Goal: Transaction & Acquisition: Book appointment/travel/reservation

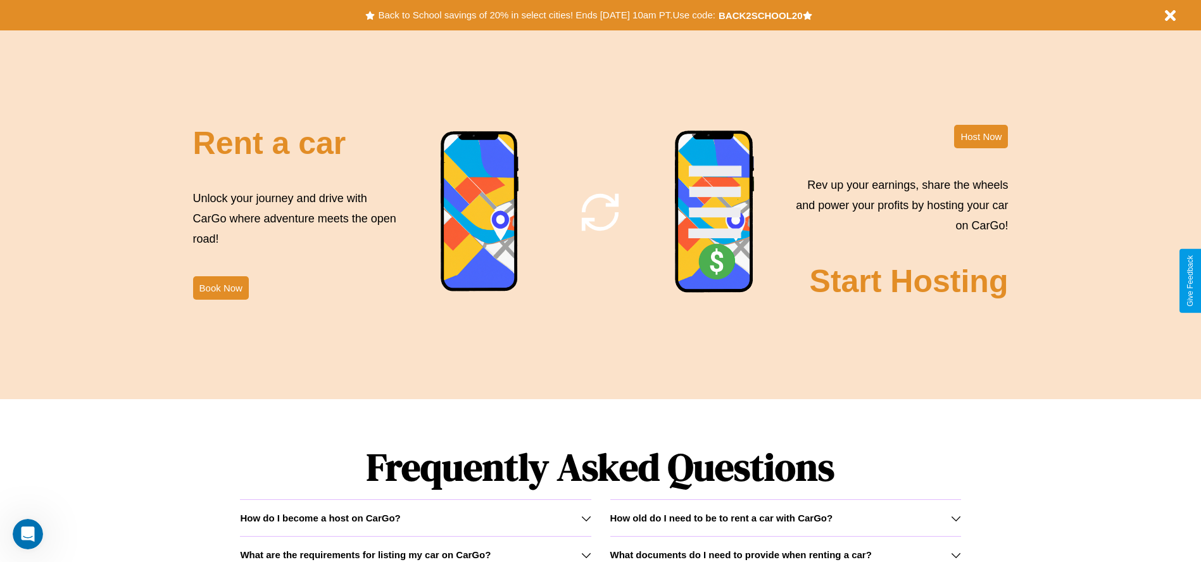
scroll to position [1531, 0]
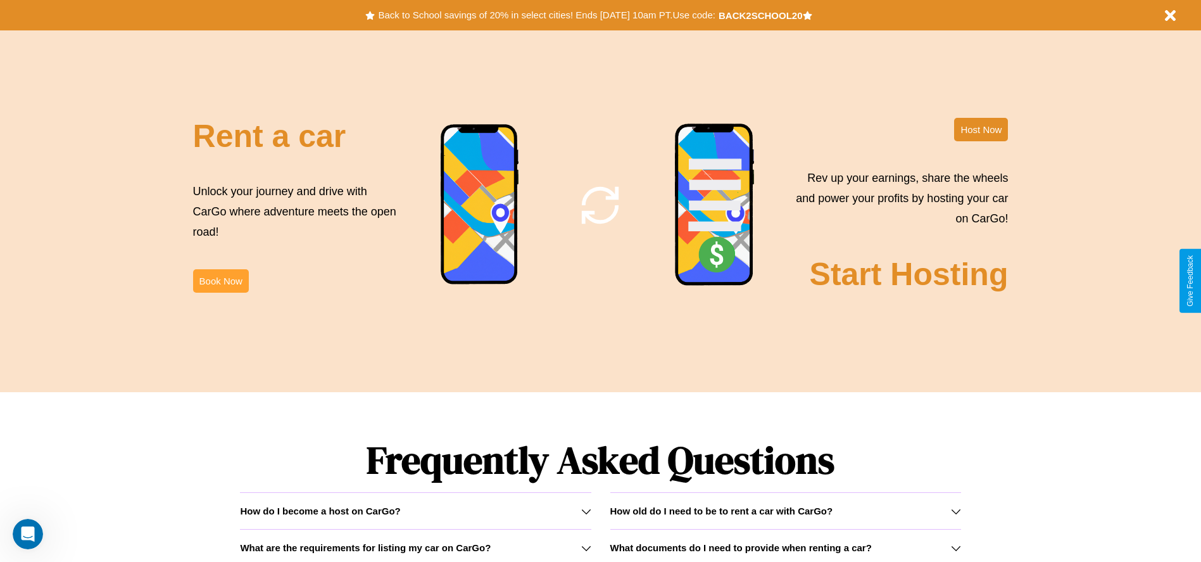
click at [220, 280] on button "Book Now" at bounding box center [221, 280] width 56 height 23
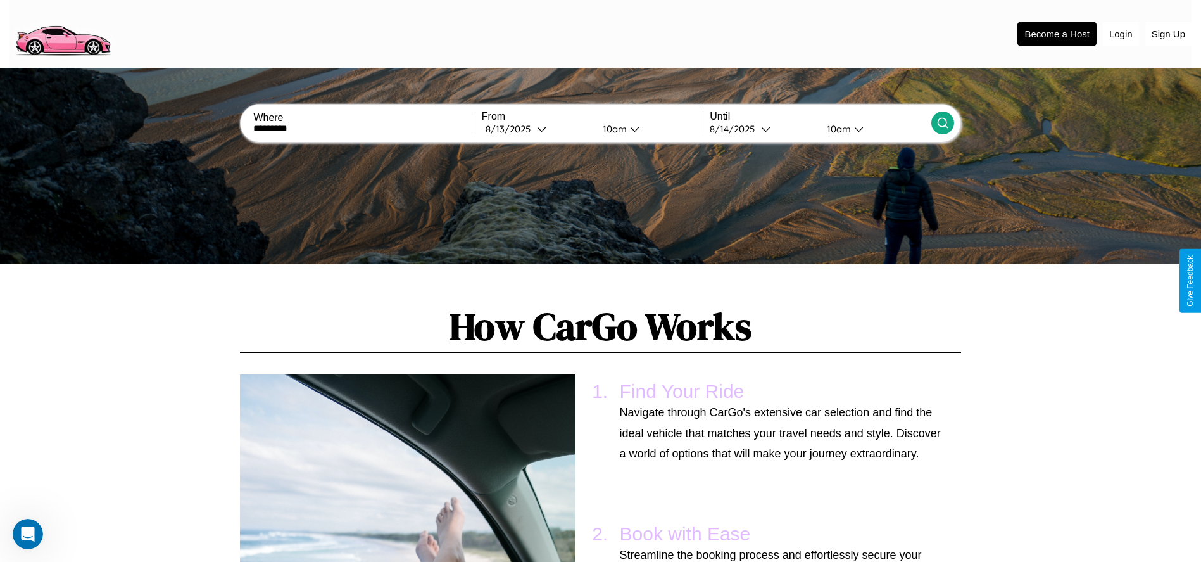
type input "*********"
click at [942, 123] on icon at bounding box center [942, 122] width 13 height 13
